Goal: Task Accomplishment & Management: Manage account settings

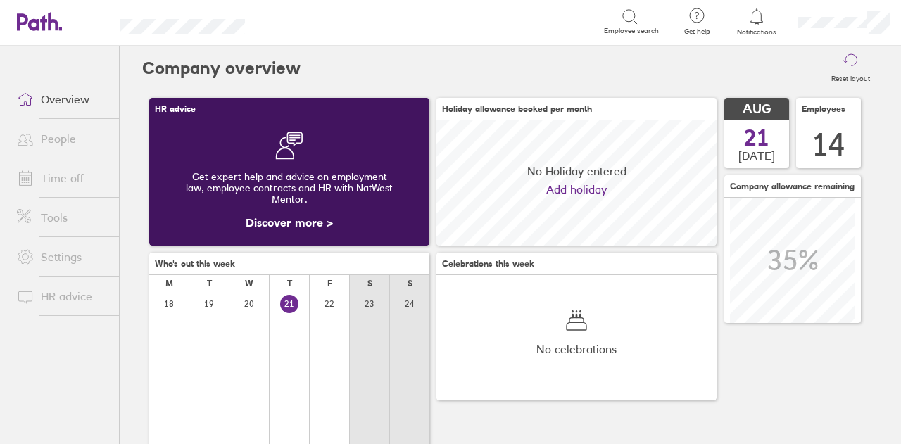
scroll to position [125, 280]
click at [59, 144] on link "People" at bounding box center [62, 139] width 113 height 28
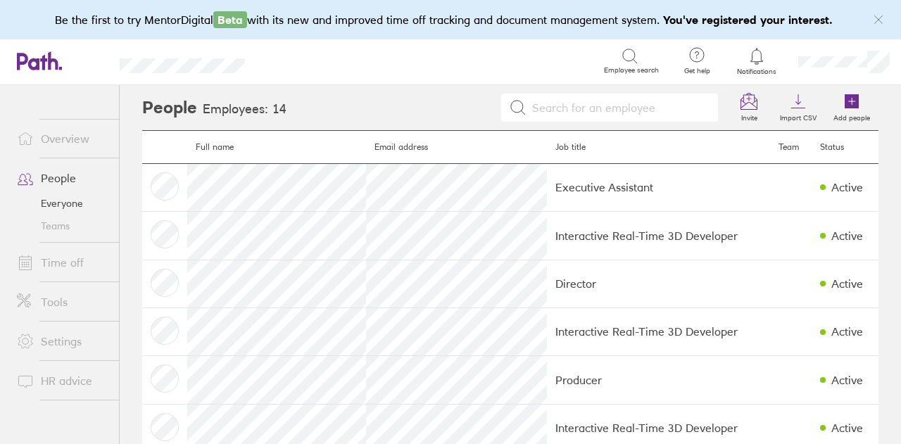
click at [56, 260] on link "Time off" at bounding box center [62, 262] width 113 height 28
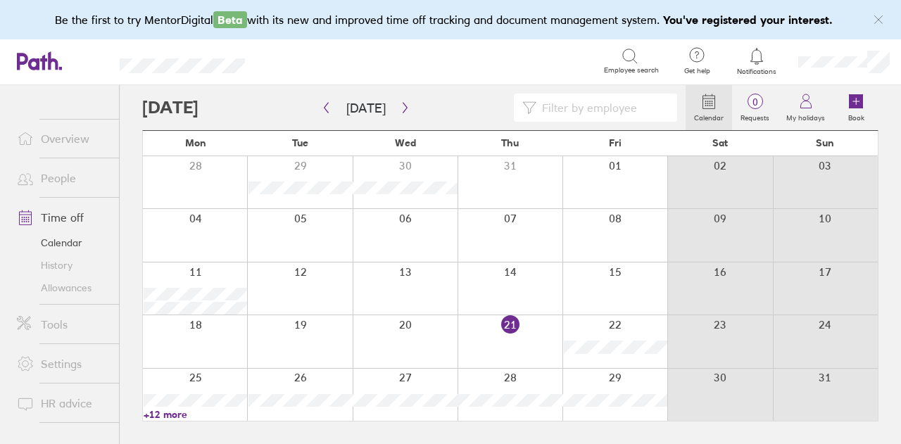
click at [67, 290] on link "Allowances" at bounding box center [62, 288] width 113 height 23
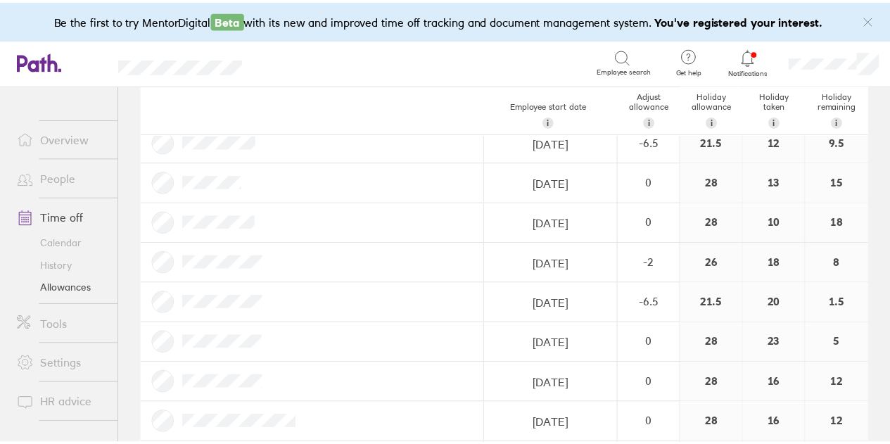
scroll to position [211, 0]
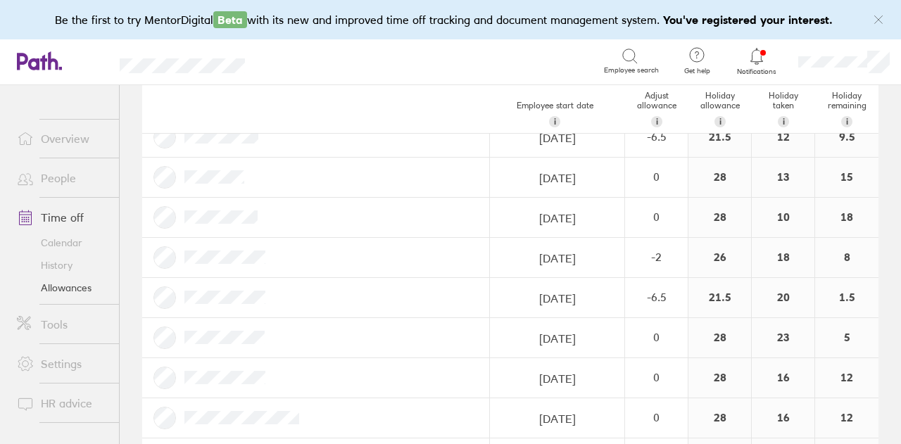
click at [63, 241] on link "Calendar" at bounding box center [62, 242] width 113 height 23
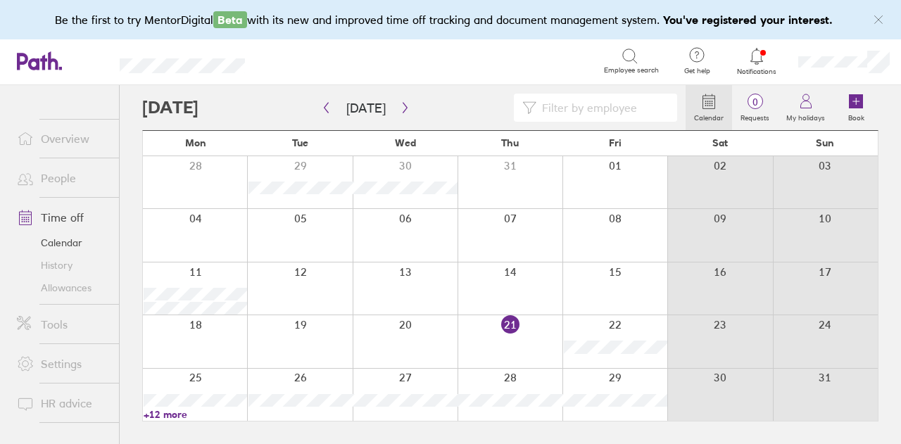
click at [173, 413] on link "+12 more" at bounding box center [195, 414] width 103 height 13
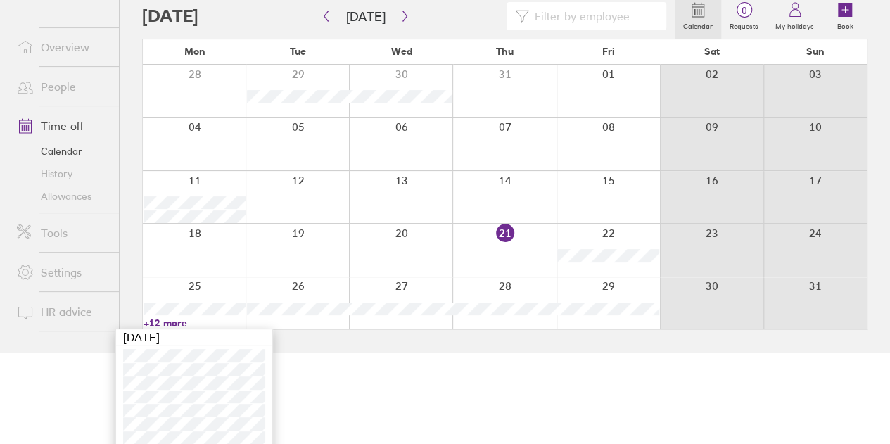
scroll to position [141, 0]
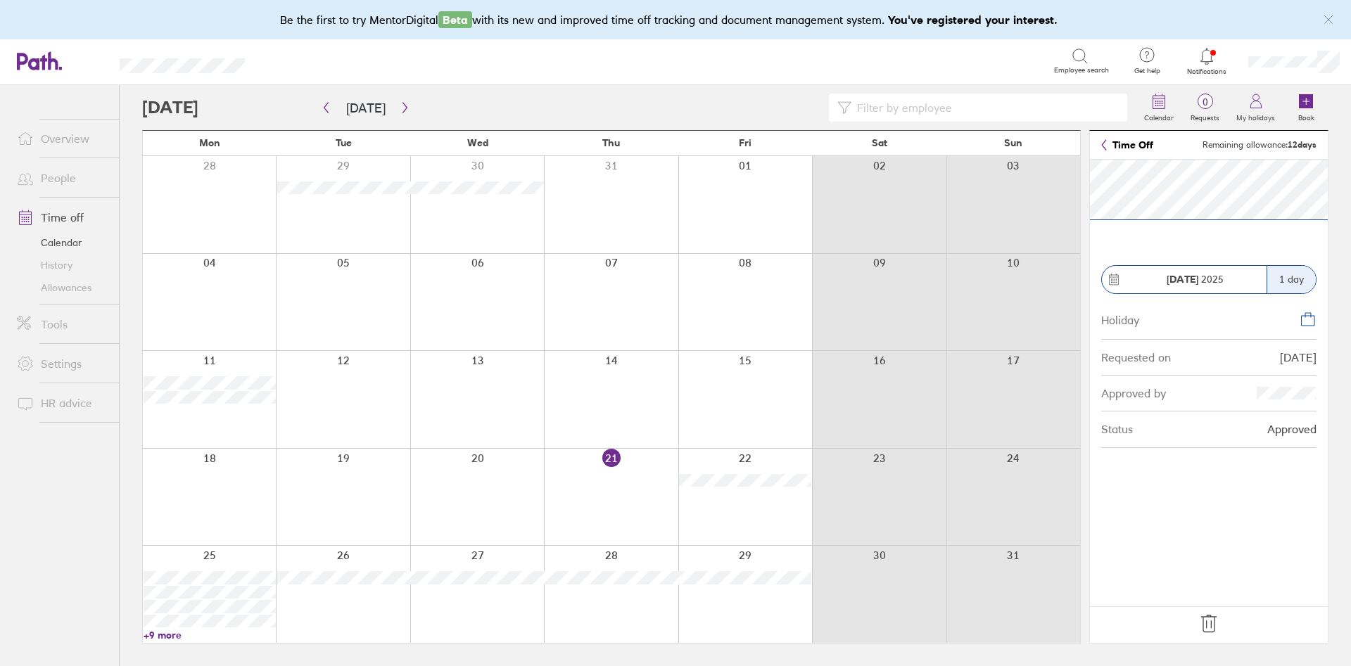
drag, startPoint x: 864, startPoint y: 3, endPoint x: 953, endPoint y: 67, distance: 109.4
click at [900, 67] on div "Search" at bounding box center [665, 61] width 778 height 22
click at [900, 443] on footer at bounding box center [1209, 625] width 238 height 37
click at [900, 443] on icon at bounding box center [1209, 624] width 23 height 23
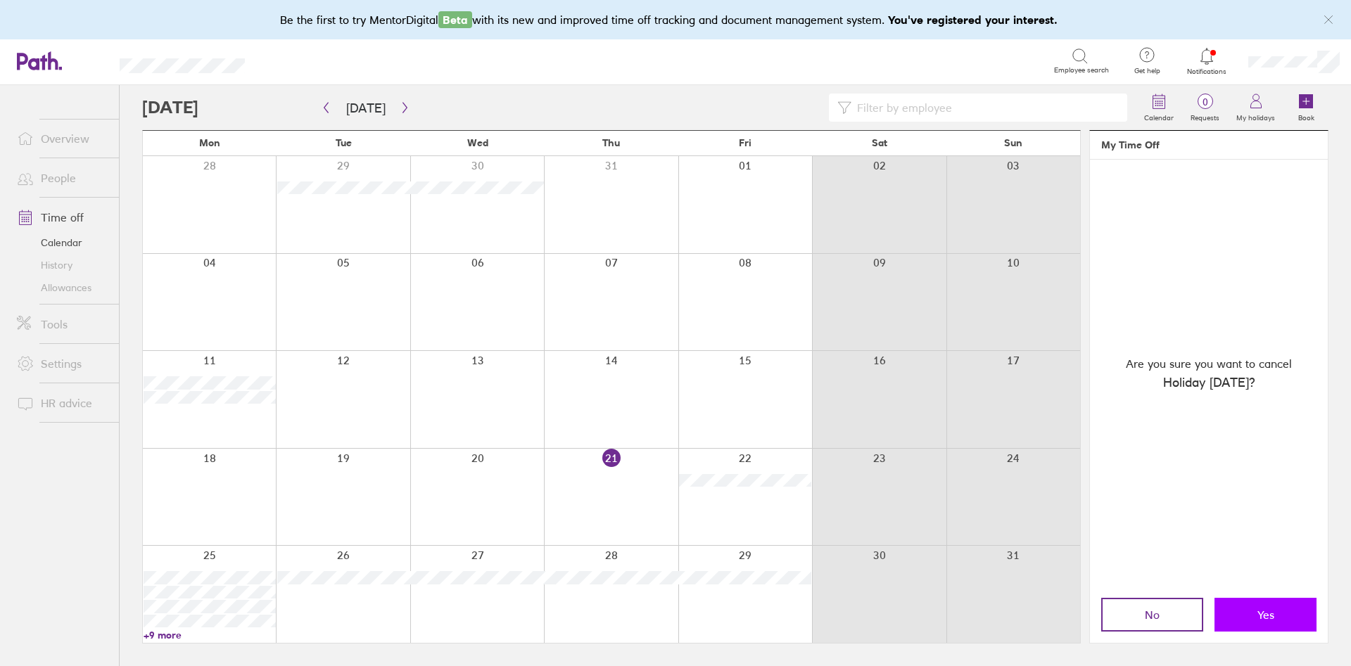
click at [900, 443] on button "Yes" at bounding box center [1265, 615] width 102 height 34
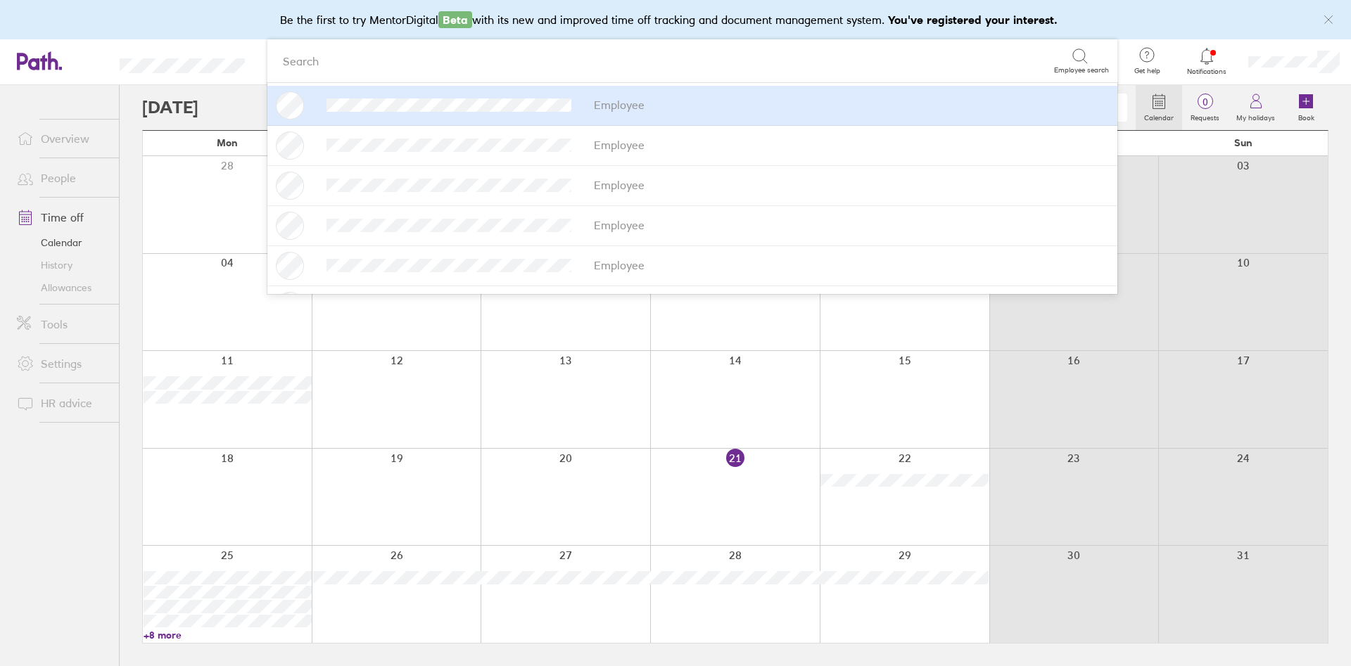
click at [174, 443] on link "+8 more" at bounding box center [228, 635] width 168 height 13
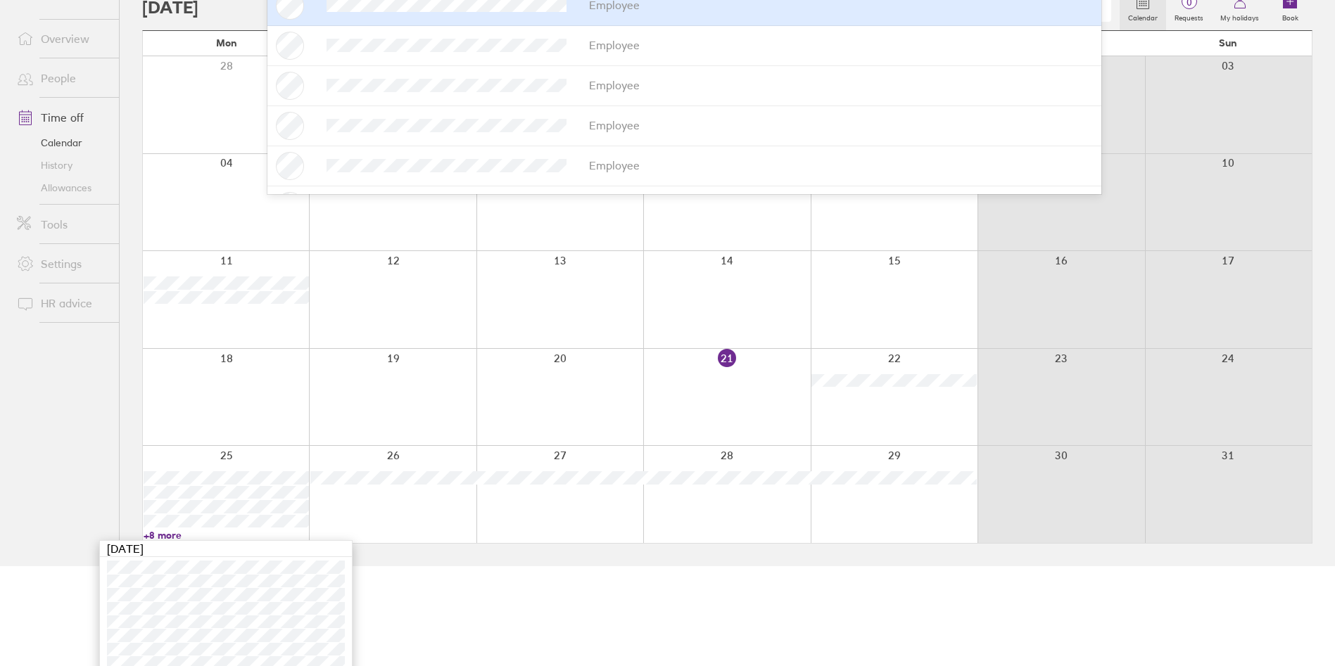
scroll to position [165, 0]
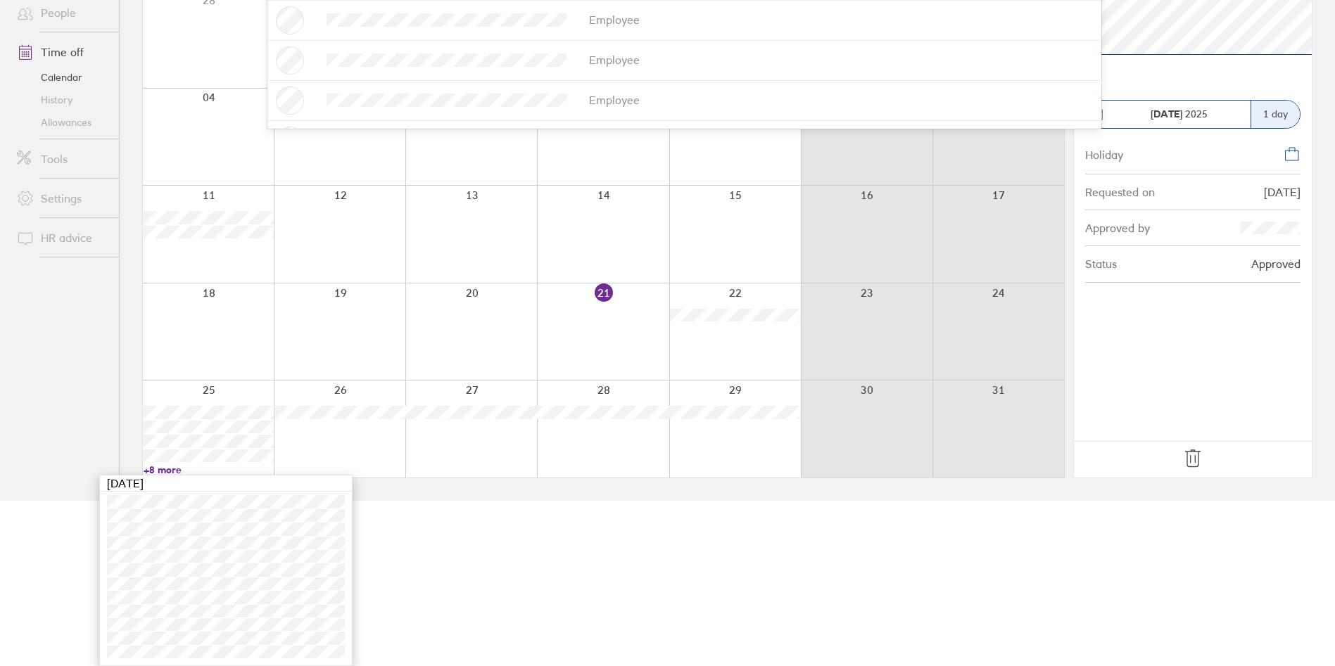
click at [900, 443] on icon at bounding box center [1192, 458] width 15 height 17
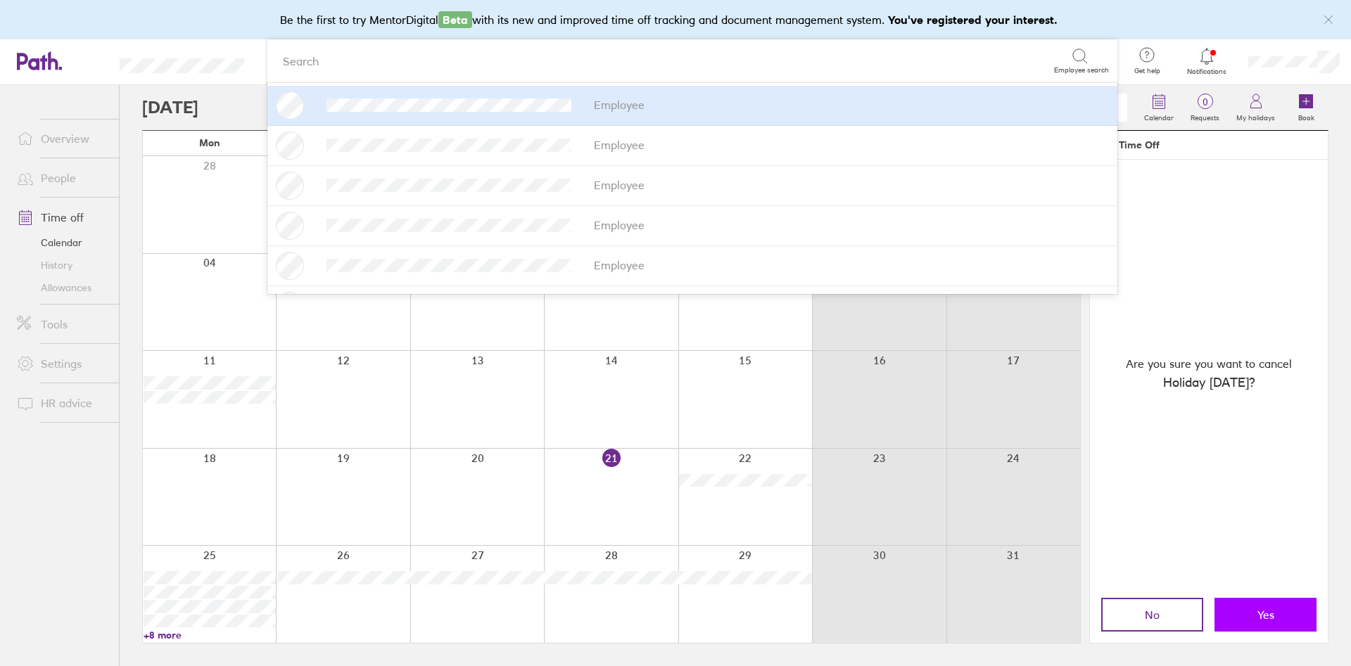
click at [900, 443] on button "Yes" at bounding box center [1265, 615] width 102 height 34
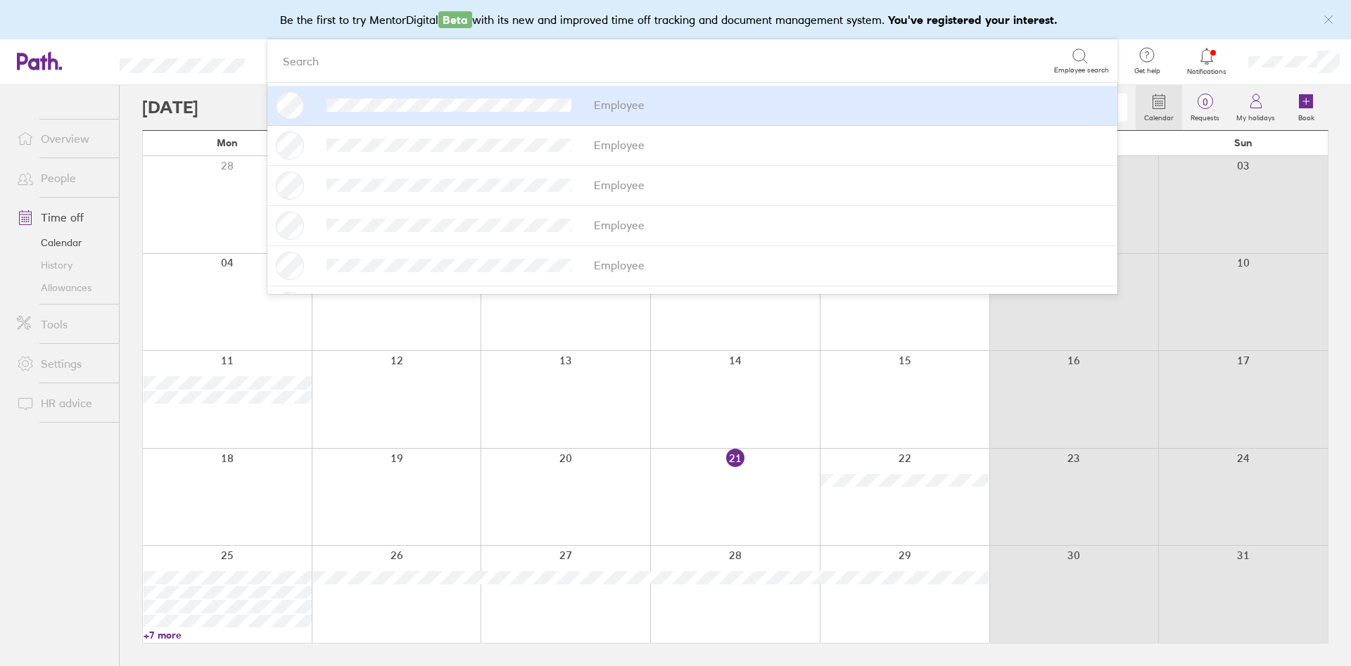
click at [253, 96] on div at bounding box center [639, 108] width 994 height 28
click at [358, 58] on div "Search" at bounding box center [665, 61] width 778 height 22
click at [81, 443] on ul "Overview People Time off Calendar History Allowances Tools Settings HR advice" at bounding box center [59, 352] width 119 height 535
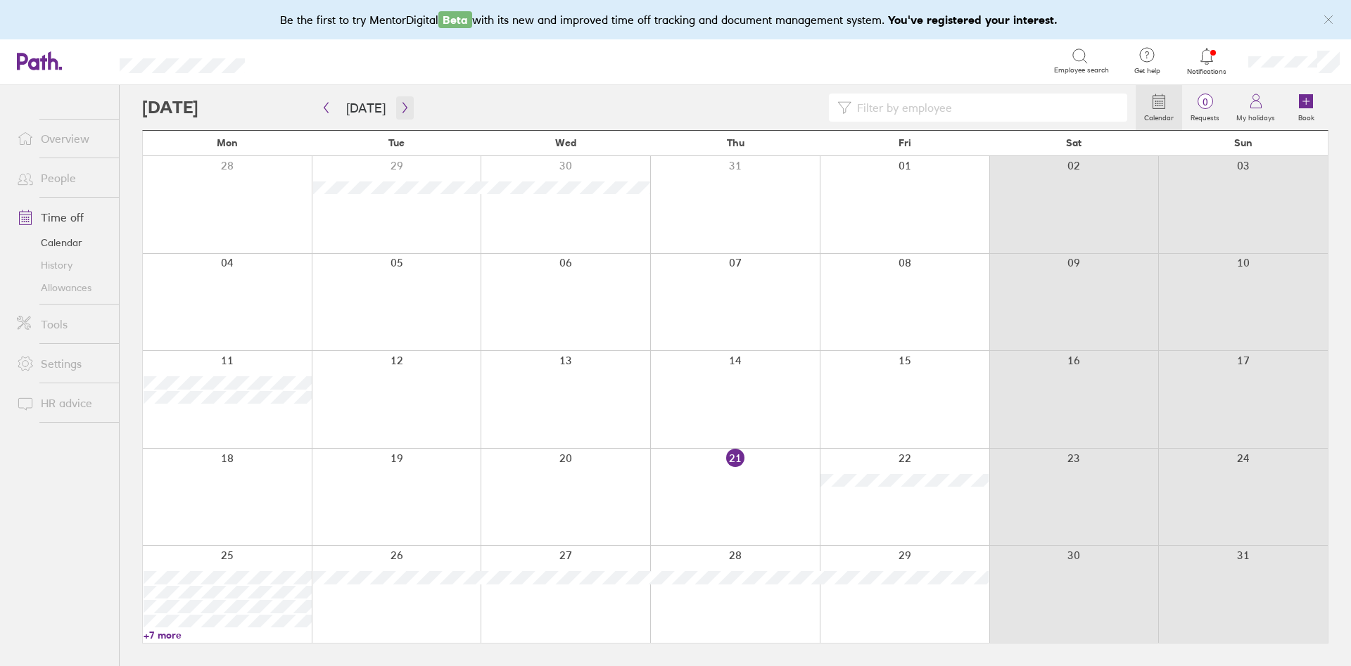
click at [398, 100] on button "button" at bounding box center [405, 107] width 18 height 23
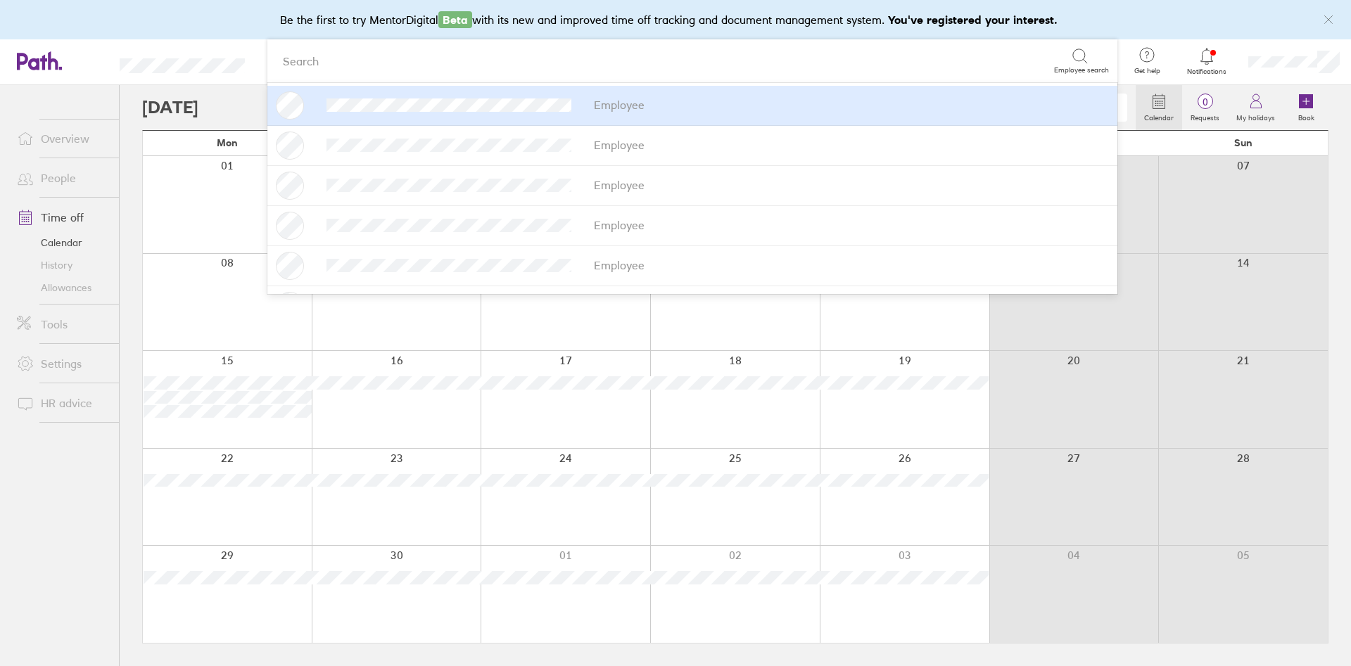
click at [208, 114] on div at bounding box center [639, 108] width 994 height 28
click at [73, 443] on ul "Overview People Time off Calendar History Allowances Tools Settings HR advice" at bounding box center [59, 352] width 119 height 535
click at [374, 57] on div "Search" at bounding box center [665, 61] width 778 height 22
click at [900, 151] on div "Sat" at bounding box center [1074, 143] width 170 height 25
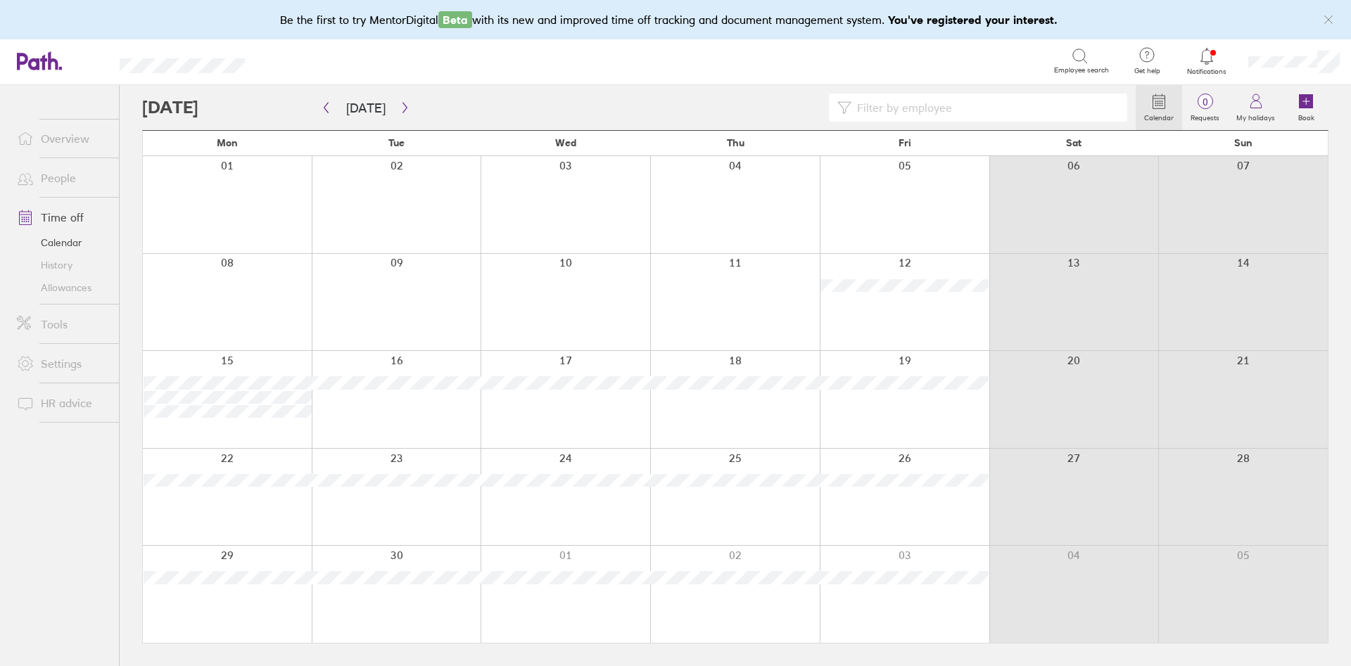
click at [414, 104] on div at bounding box center [639, 108] width 994 height 28
click at [410, 108] on div at bounding box center [639, 108] width 994 height 28
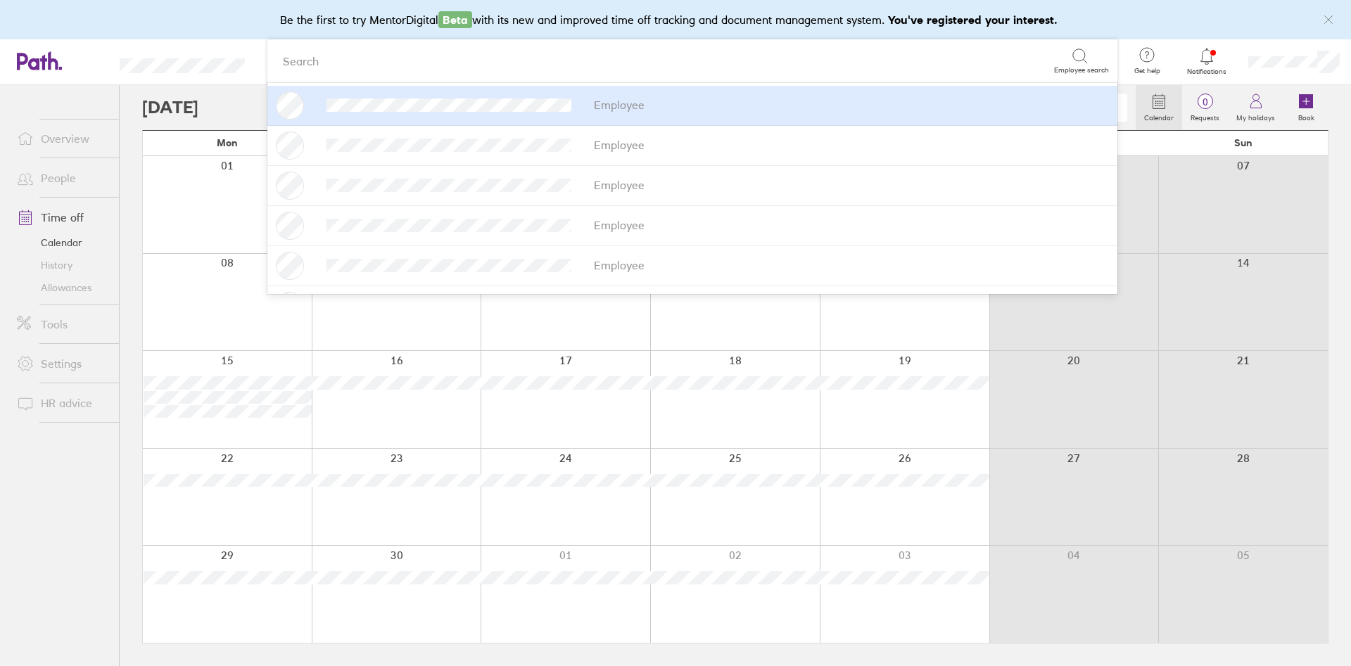
click at [78, 443] on ul "Overview People Time off Calendar History Allowances Tools Settings HR advice" at bounding box center [59, 352] width 119 height 535
click at [338, 66] on div "Search" at bounding box center [665, 61] width 778 height 22
click at [900, 142] on div "Sun" at bounding box center [1243, 143] width 170 height 25
click at [900, 144] on div "Sun" at bounding box center [1243, 143] width 170 height 25
click at [900, 141] on div "Sun" at bounding box center [1243, 143] width 170 height 25
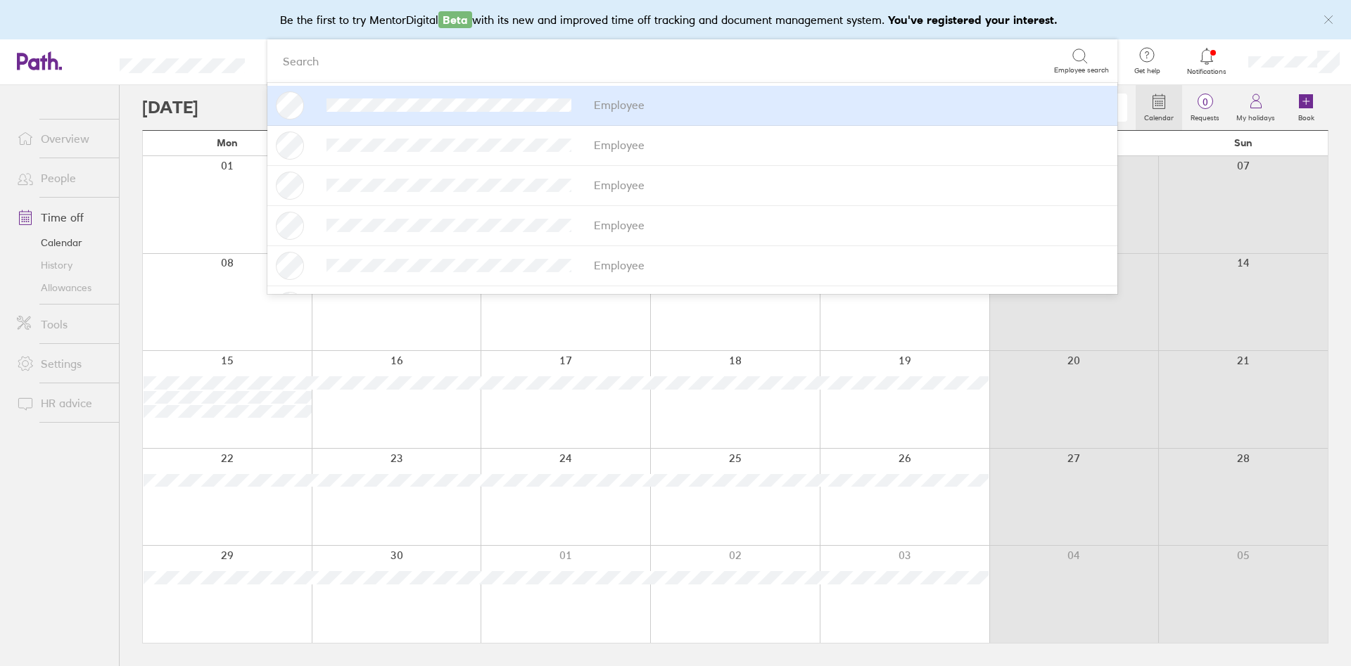
click at [900, 48] on icon at bounding box center [1206, 56] width 17 height 17
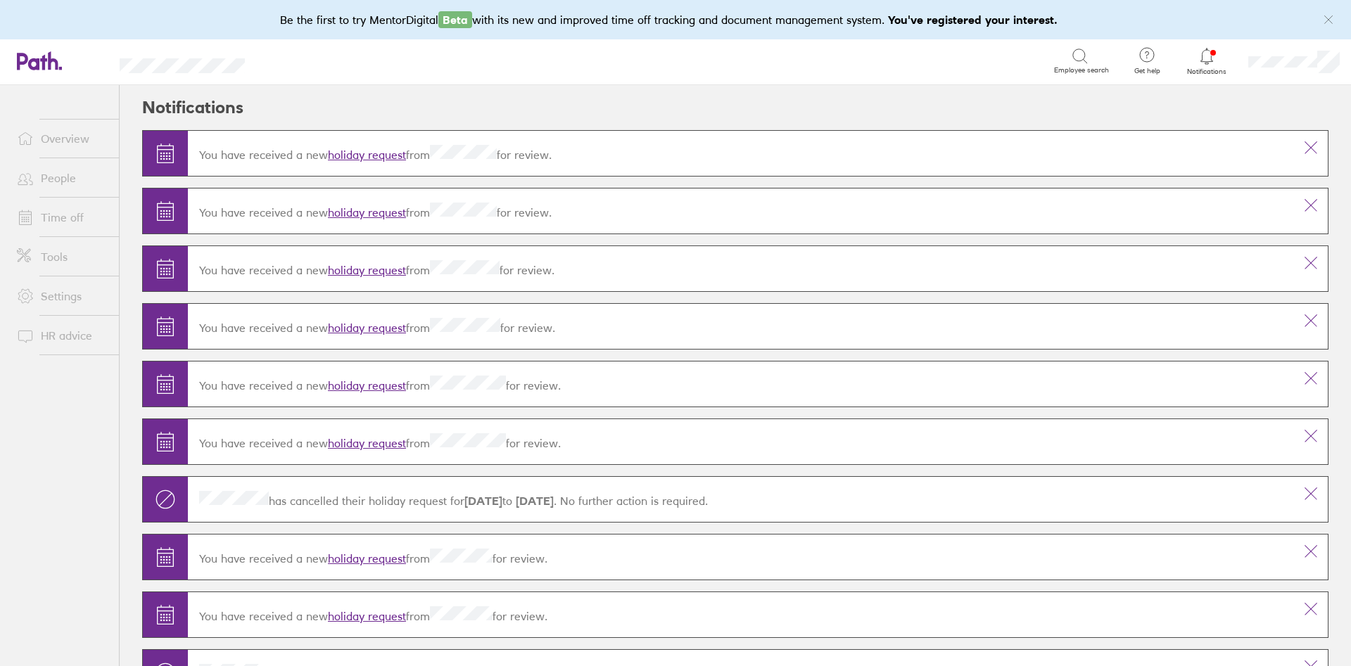
click at [46, 212] on link "Time off" at bounding box center [62, 217] width 113 height 28
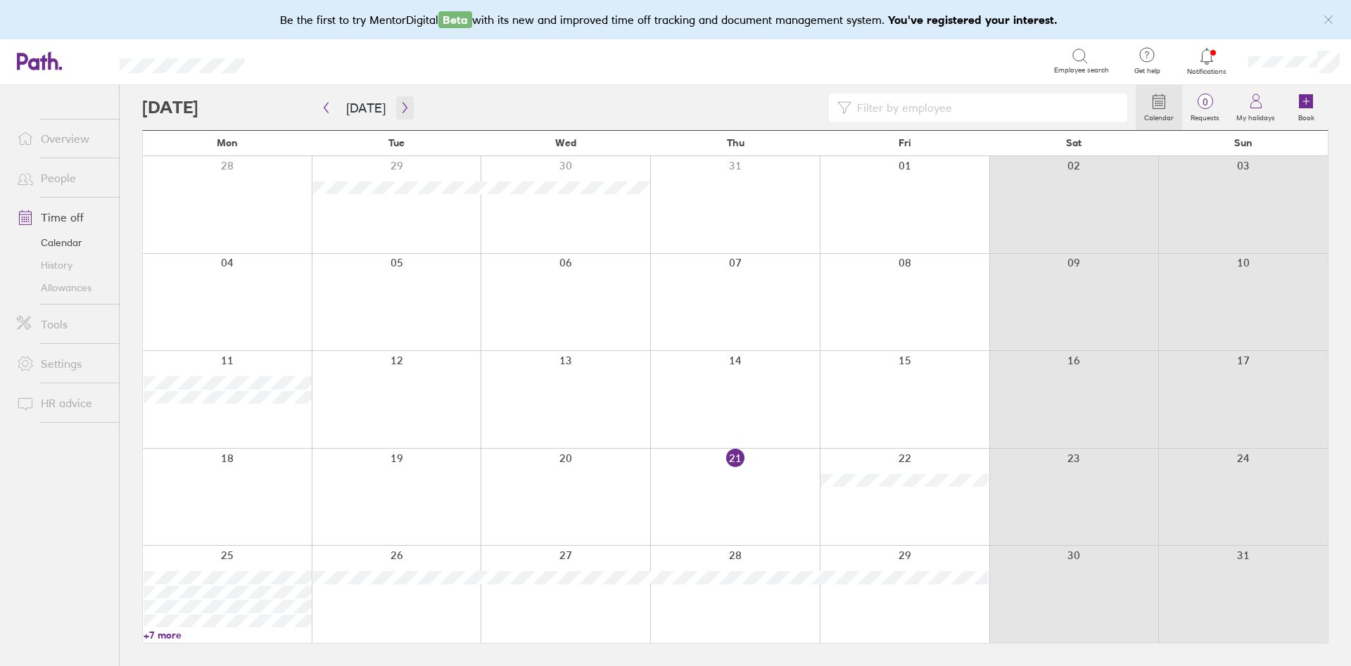
click at [400, 110] on icon "button" at bounding box center [405, 107] width 11 height 11
click at [687, 443] on link "+9 more" at bounding box center [736, 537] width 168 height 13
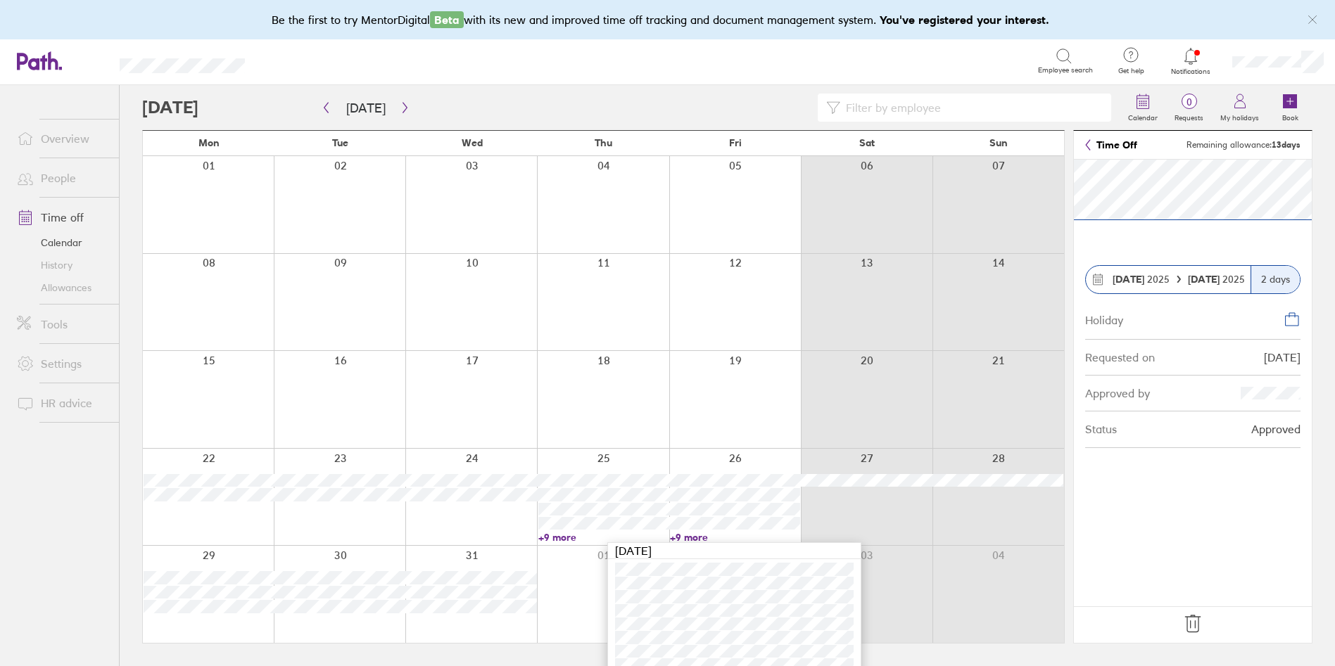
click at [900, 443] on icon at bounding box center [1192, 624] width 15 height 17
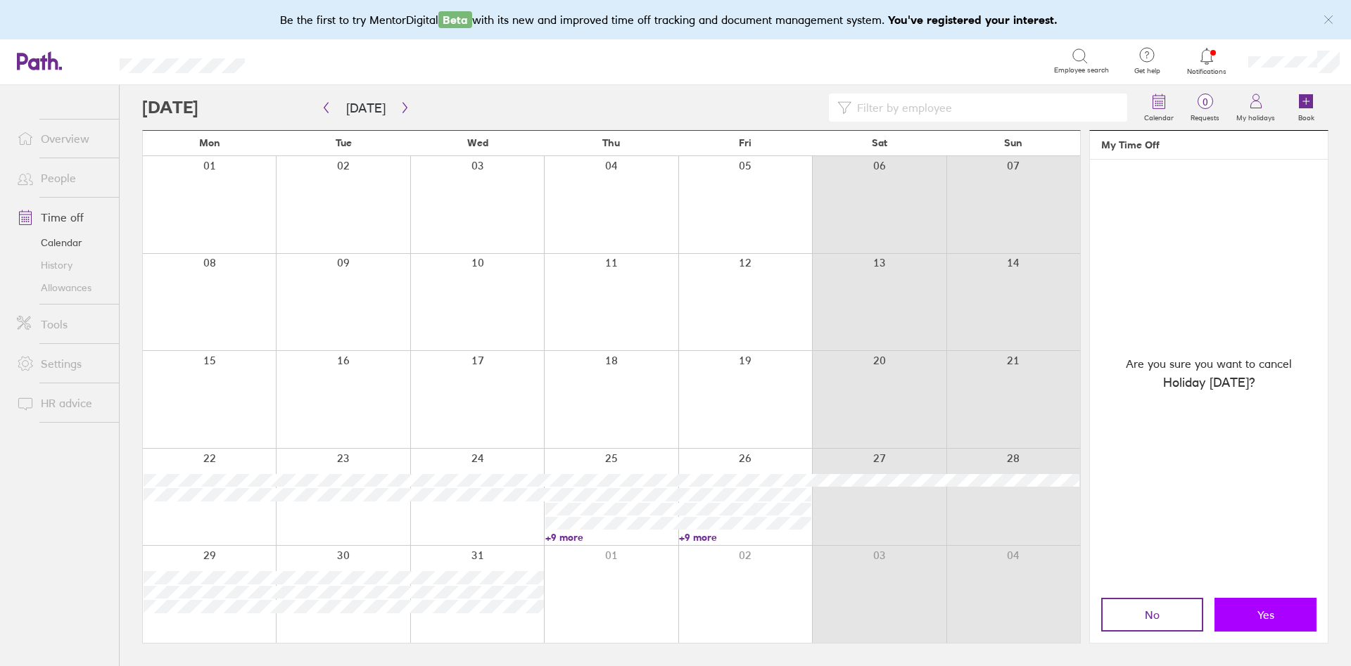
click at [900, 443] on button "Yes" at bounding box center [1265, 615] width 102 height 34
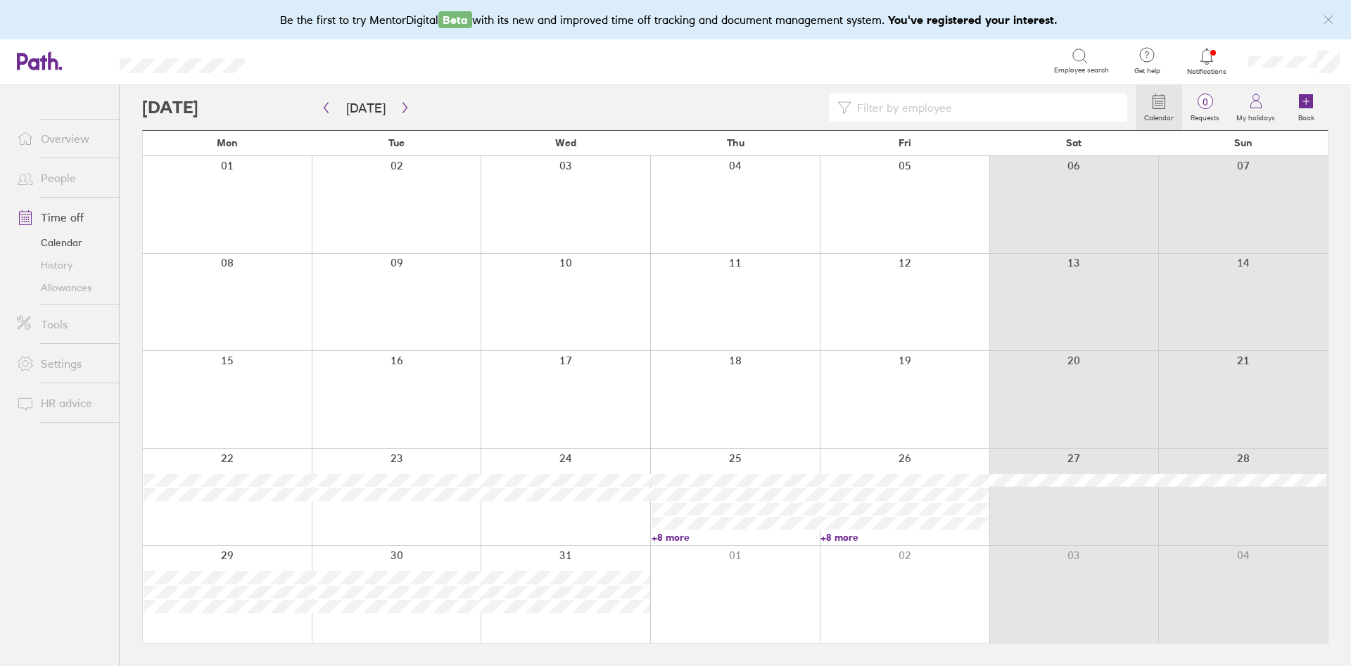
click at [685, 443] on link "+8 more" at bounding box center [736, 537] width 168 height 13
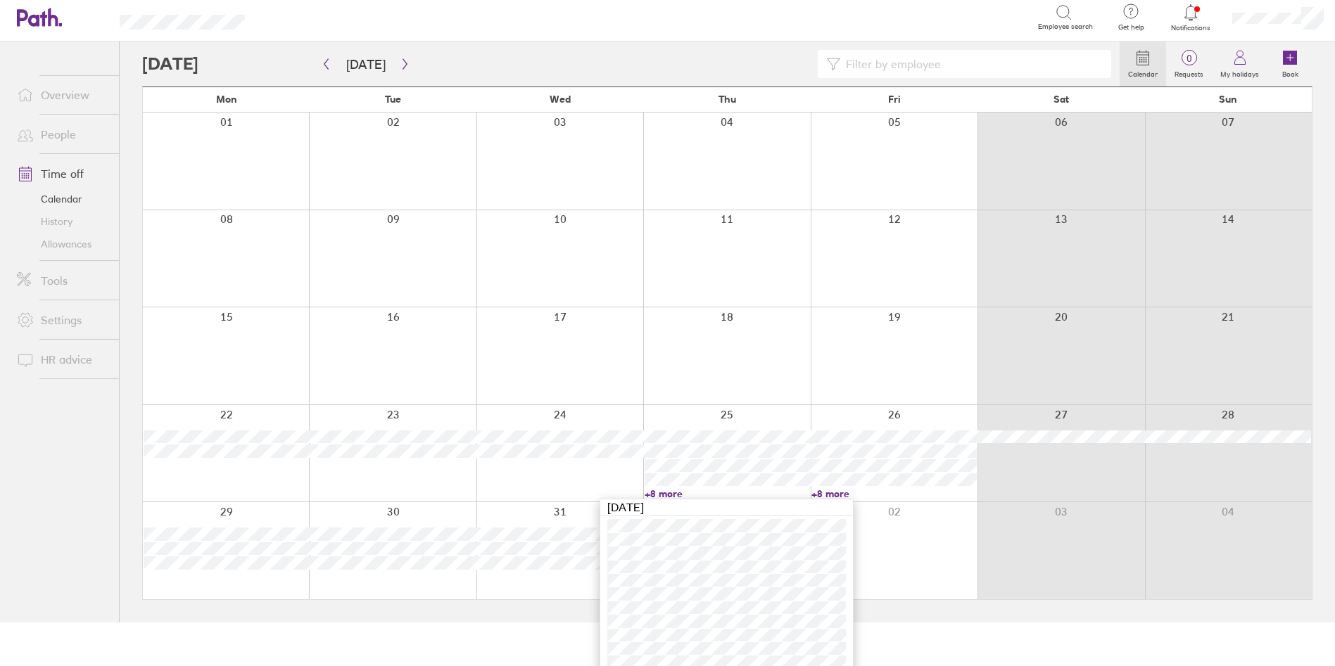
scroll to position [68, 0]
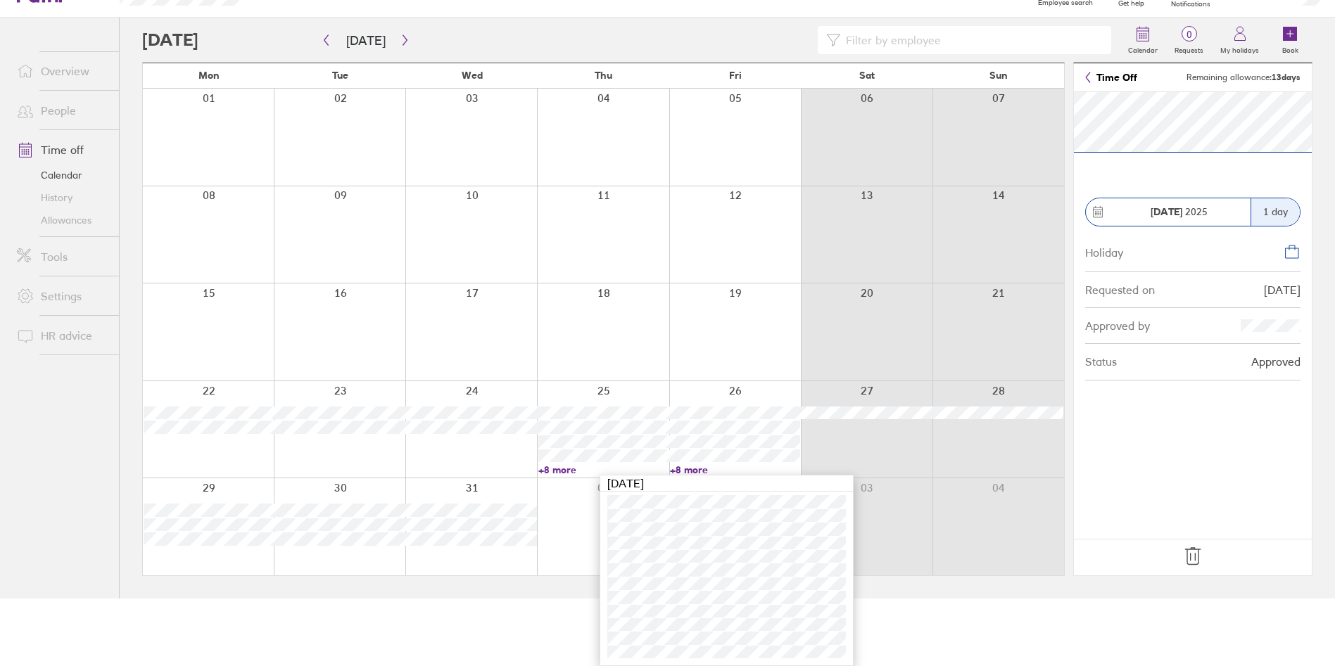
click at [900, 443] on icon at bounding box center [1192, 556] width 23 height 23
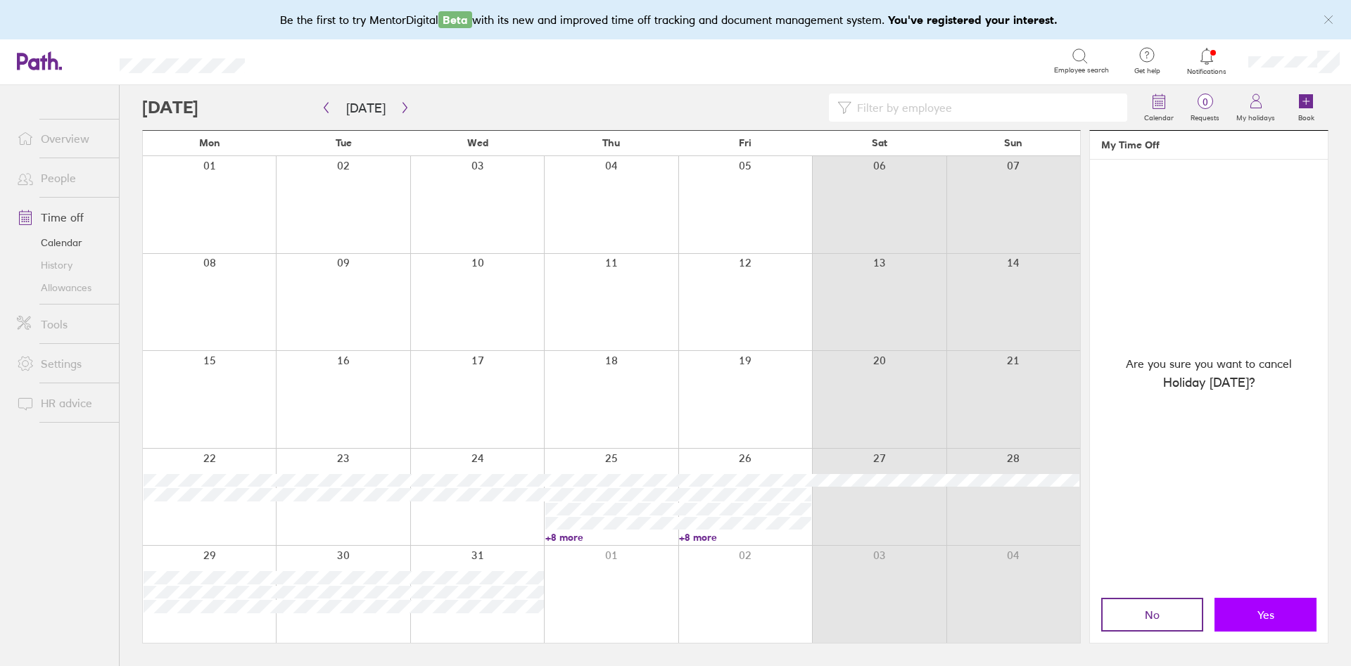
click at [900, 443] on button "Yes" at bounding box center [1265, 615] width 102 height 34
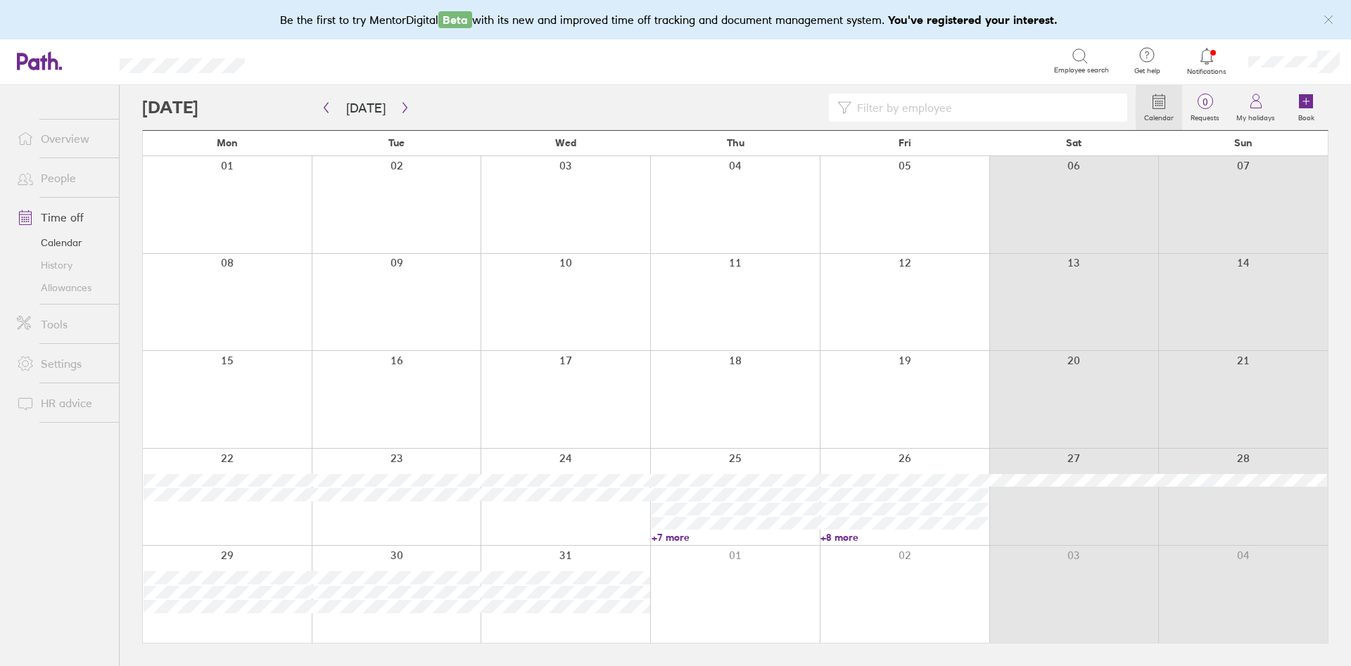
click at [51, 288] on link "Allowances" at bounding box center [62, 288] width 113 height 23
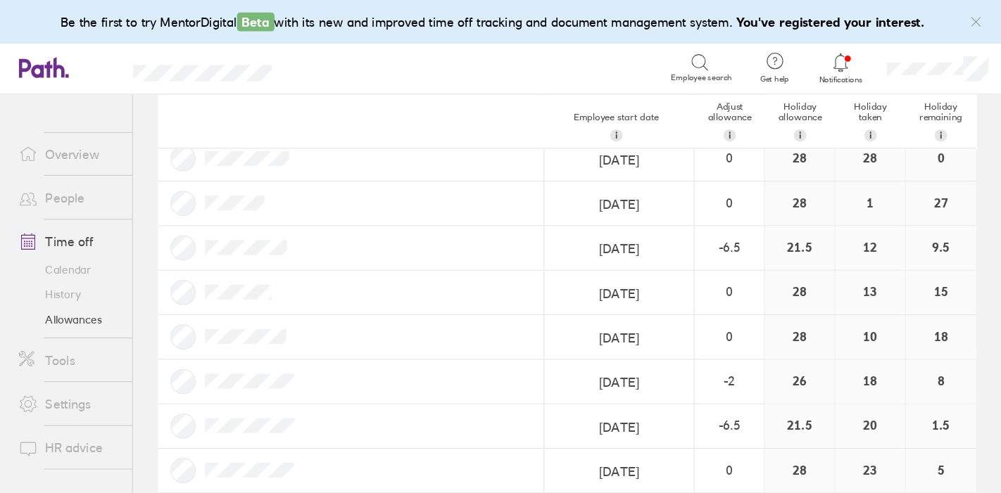
scroll to position [125, 0]
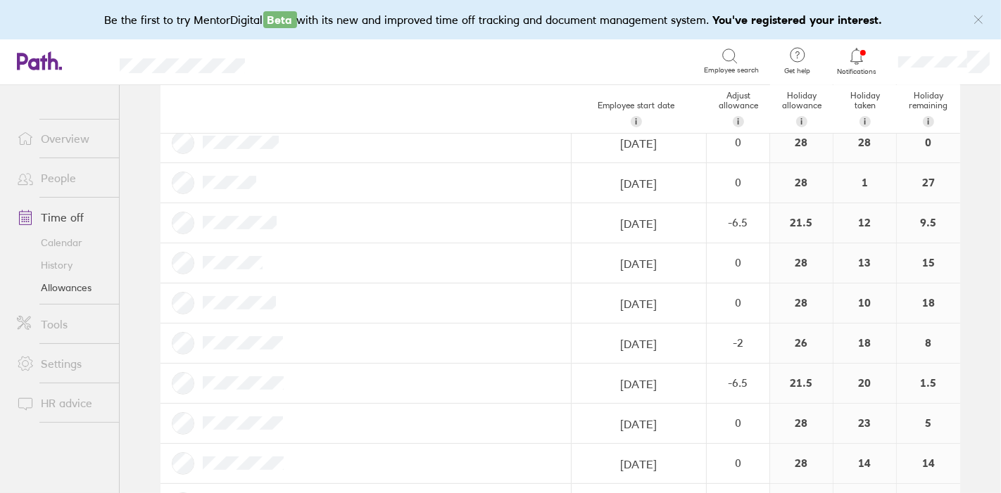
drag, startPoint x: 1258, startPoint y: 1, endPoint x: 386, endPoint y: 77, distance: 875.9
click at [386, 77] on div "Search Employee search" at bounding box center [517, 61] width 500 height 44
